Goal: Transaction & Acquisition: Purchase product/service

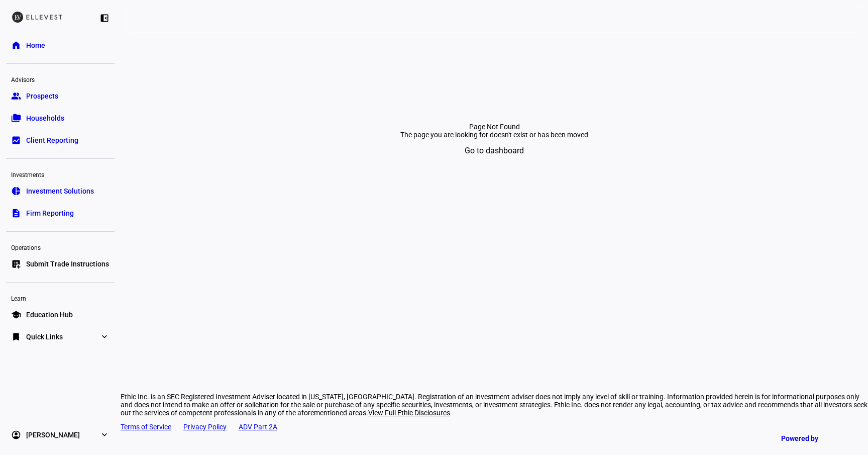
click at [51, 276] on div at bounding box center [60, 282] width 109 height 13
click at [51, 266] on span "Submit Trade Instructions" at bounding box center [67, 264] width 83 height 10
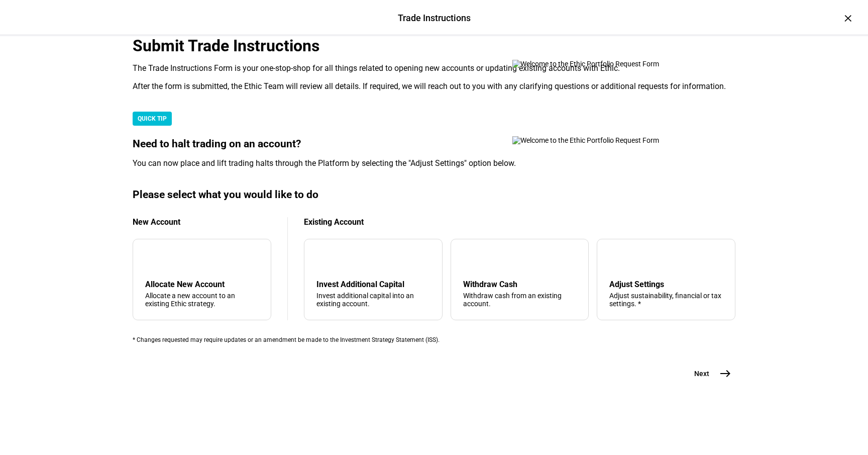
scroll to position [246, 0]
click at [686, 279] on div "Adjust Settings" at bounding box center [666, 284] width 114 height 10
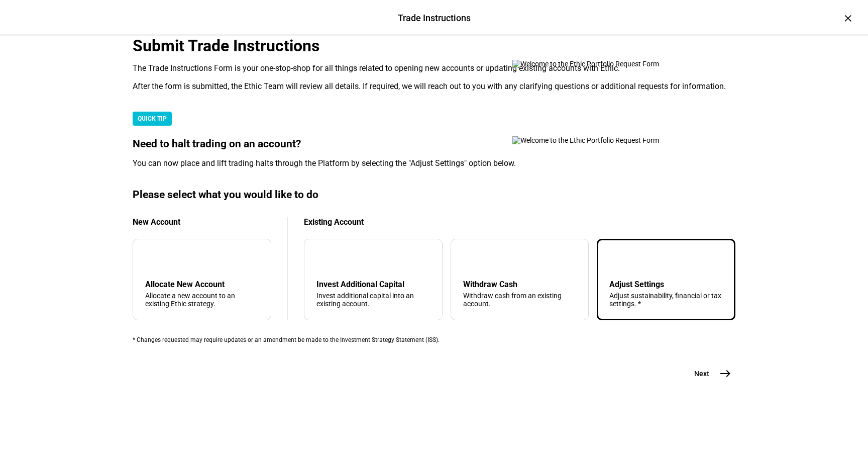
click at [711, 383] on button "Next east" at bounding box center [708, 373] width 53 height 20
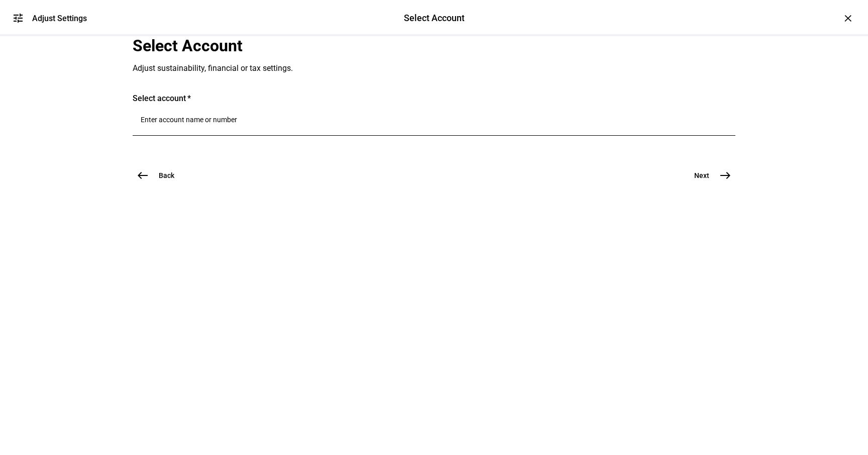
scroll to position [0, 0]
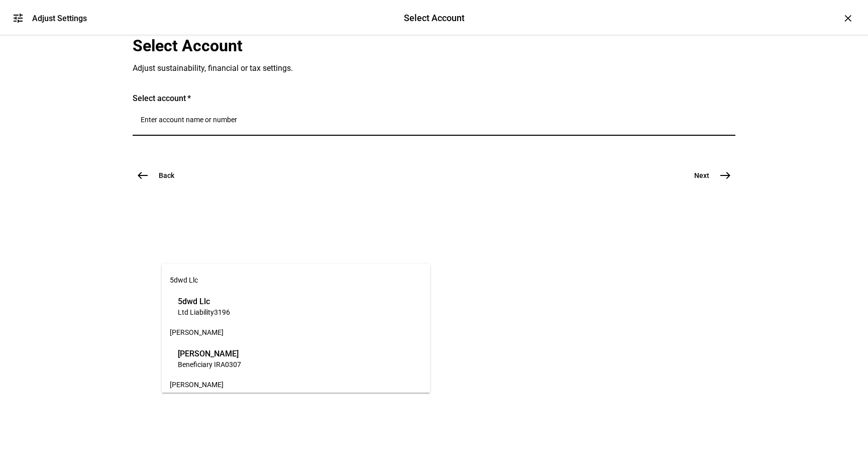
click at [261, 124] on input "Number" at bounding box center [434, 120] width 587 height 8
type input "e"
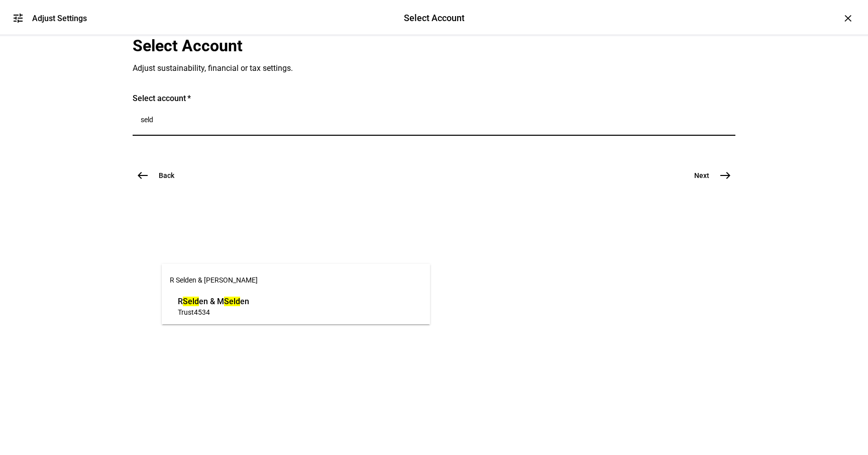
type input "seld"
click at [249, 310] on span "Trust 4534" at bounding box center [213, 312] width 71 height 10
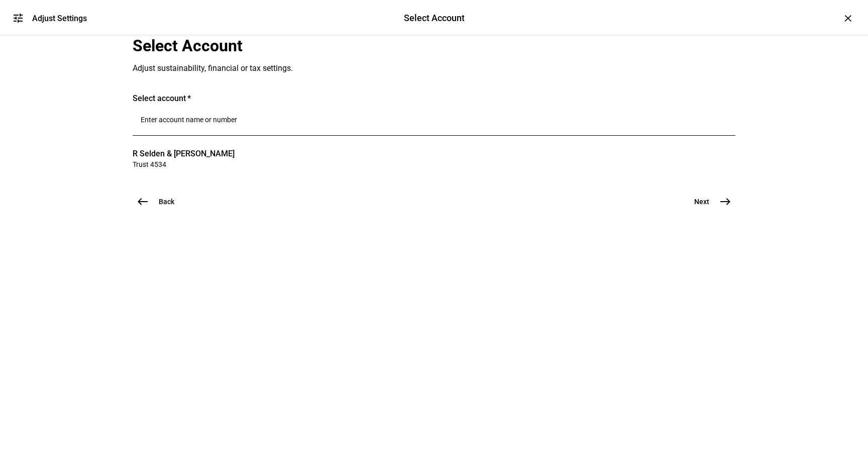
click at [703, 212] on button "Next east" at bounding box center [708, 201] width 53 height 20
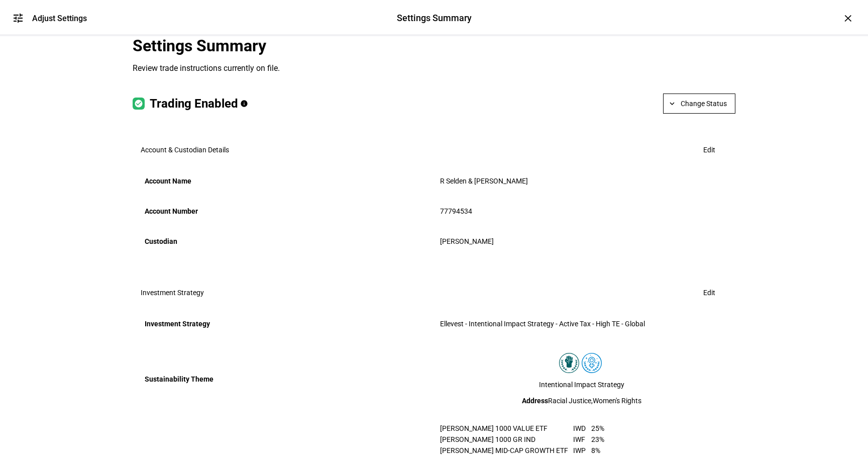
click at [18, 19] on mat-icon "tune" at bounding box center [18, 18] width 12 height 12
click at [840, 17] on div "×" at bounding box center [848, 18] width 16 height 16
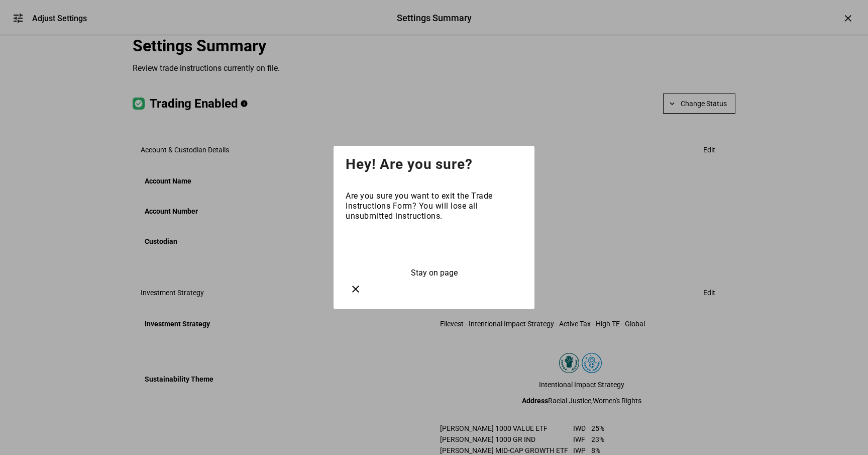
click at [442, 254] on span at bounding box center [434, 247] width 177 height 24
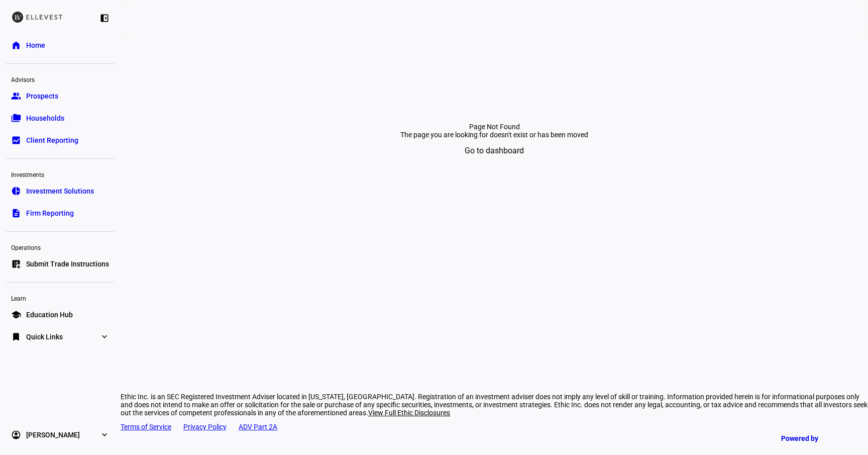
click at [50, 264] on span "Submit Trade Instructions" at bounding box center [67, 264] width 83 height 10
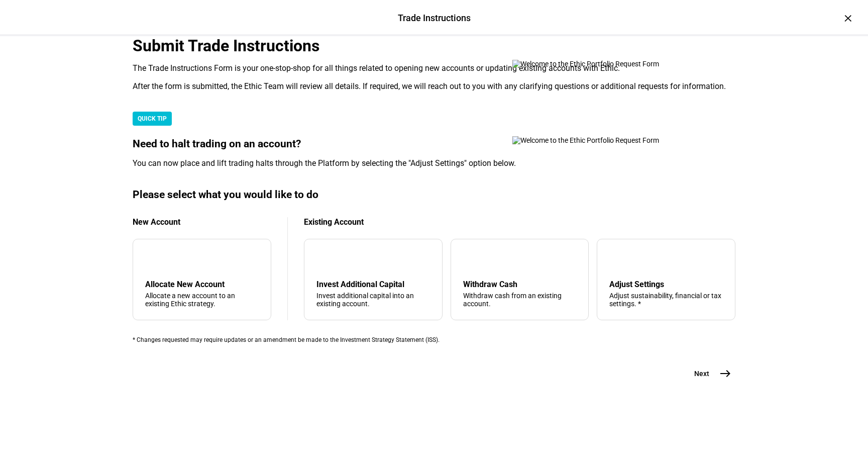
scroll to position [246, 0]
click at [558, 273] on div "arrow_upward Withdraw Cash Withdraw cash from an existing account." at bounding box center [520, 279] width 139 height 81
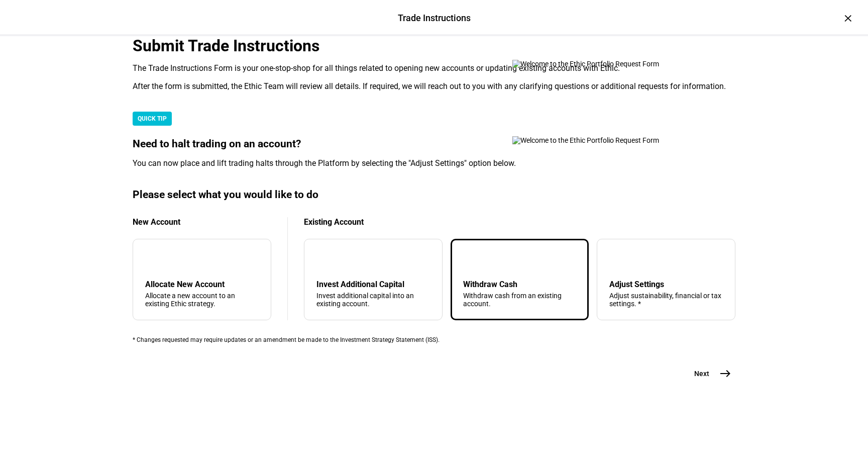
click at [719, 379] on mat-icon "east" at bounding box center [725, 373] width 12 height 12
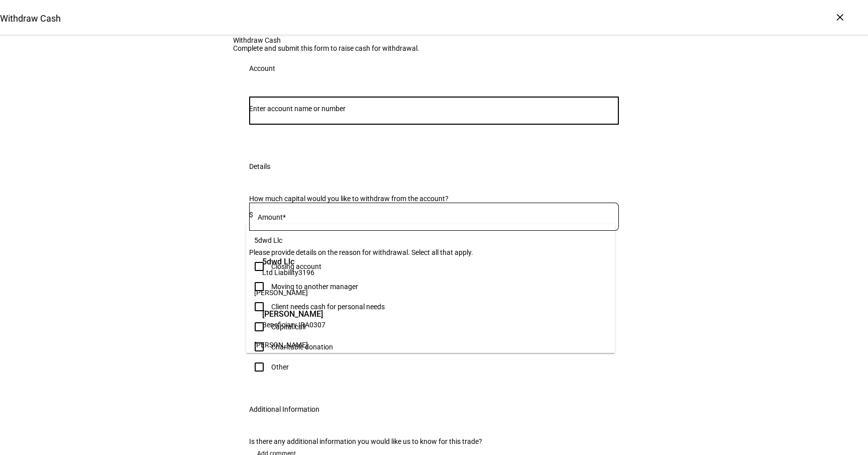
click at [435, 113] on input "Number" at bounding box center [434, 109] width 370 height 8
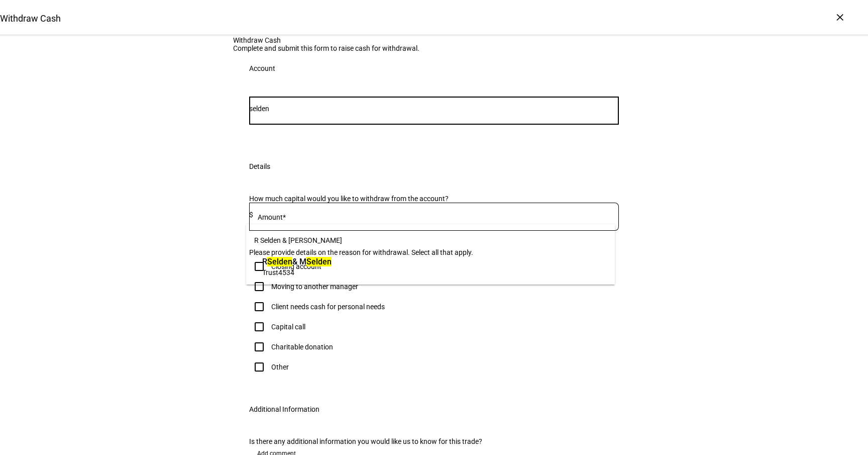
type input "selden"
click at [332, 274] on span "Trust 4534" at bounding box center [296, 272] width 69 height 10
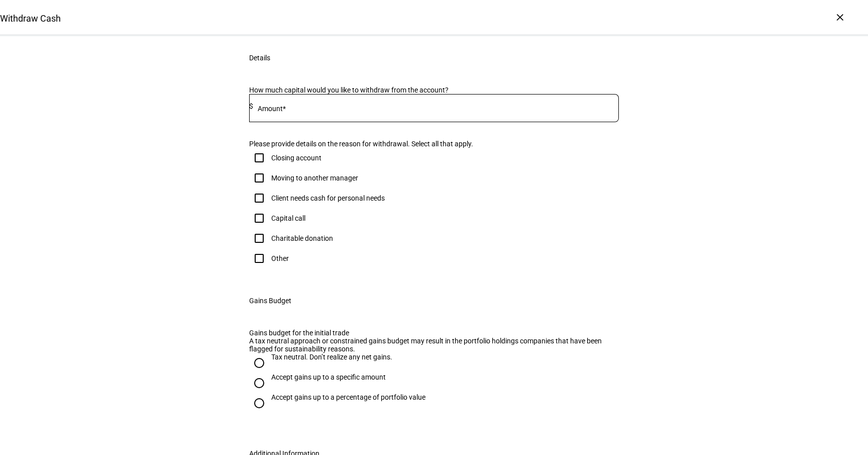
scroll to position [136, 0]
click at [359, 121] on div at bounding box center [436, 106] width 366 height 28
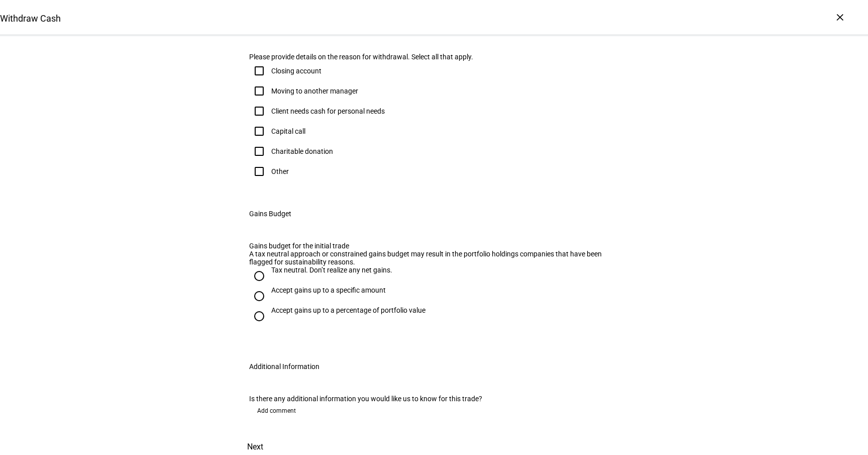
scroll to position [233, 0]
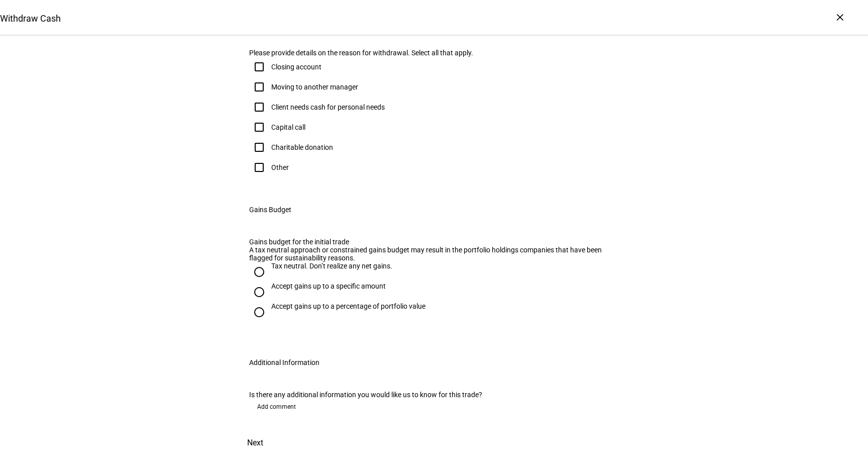
type input "30,000"
click at [345, 111] on div "Client needs cash for personal needs" at bounding box center [328, 107] width 114 height 8
click at [269, 117] on input "Client needs cash for personal needs" at bounding box center [259, 107] width 20 height 20
checkbox input "true"
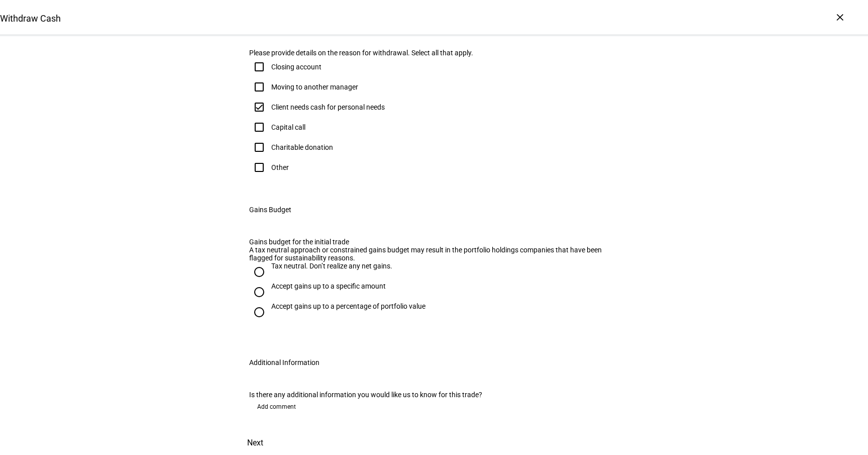
click at [326, 262] on div "Tax neutral. Don’t realize any net gains." at bounding box center [331, 266] width 121 height 8
click at [269, 262] on input "Tax neutral. Don’t realize any net gains." at bounding box center [259, 272] width 20 height 20
radio input "true"
click at [263, 431] on span "Next" at bounding box center [255, 443] width 16 height 24
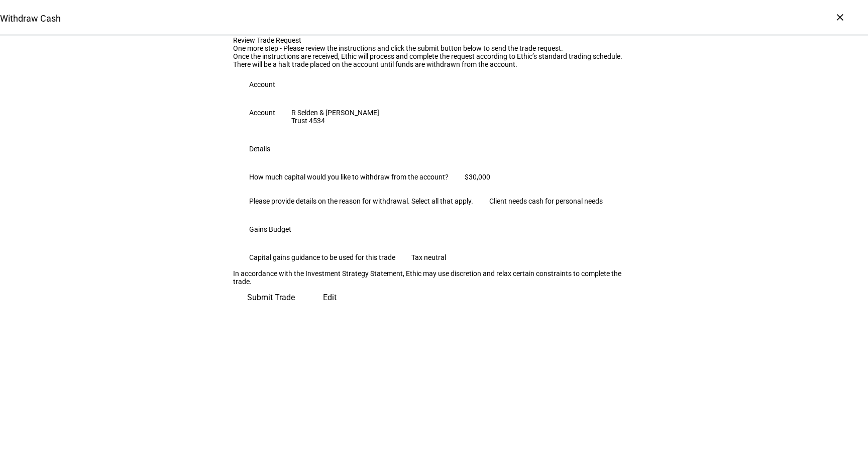
scroll to position [105, 0]
click at [295, 309] on span "Submit Trade" at bounding box center [271, 297] width 48 height 24
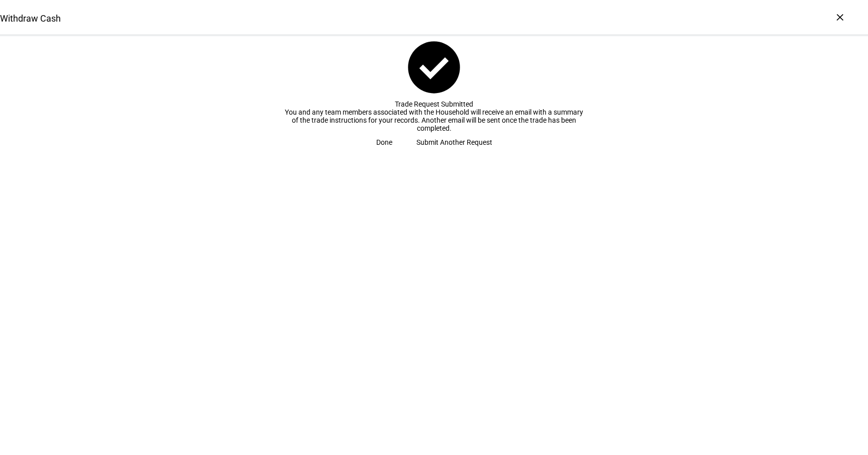
click at [392, 152] on span "Done" at bounding box center [384, 142] width 16 height 20
